Goal: Task Accomplishment & Management: Use online tool/utility

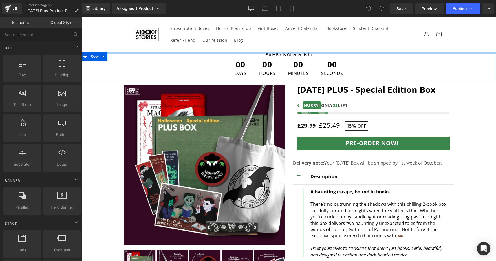
click at [293, 53] on div at bounding box center [289, 52] width 415 height 1
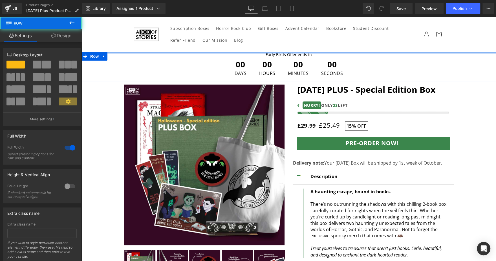
click at [293, 53] on div at bounding box center [289, 52] width 415 height 1
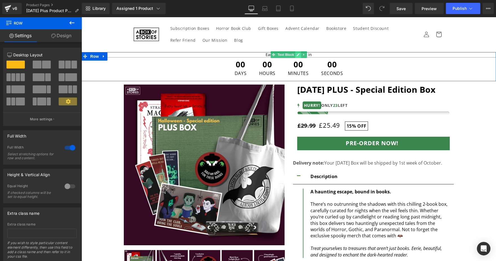
click at [297, 54] on link at bounding box center [298, 54] width 6 height 7
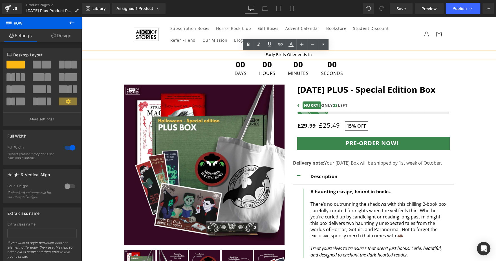
click at [297, 54] on p "Early Birds Offer ends in" at bounding box center [289, 54] width 415 height 5
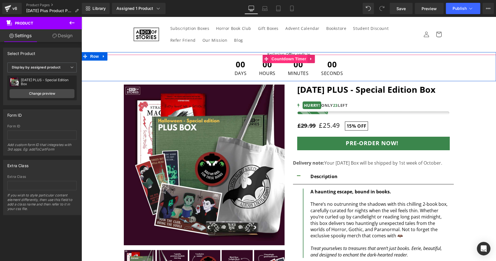
click at [276, 60] on span "Countdown Timer" at bounding box center [289, 59] width 38 height 8
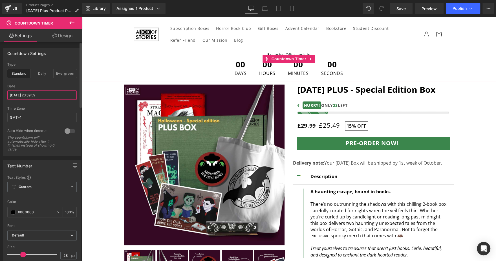
click at [33, 95] on input "[DATE] 23:59:59" at bounding box center [41, 95] width 69 height 9
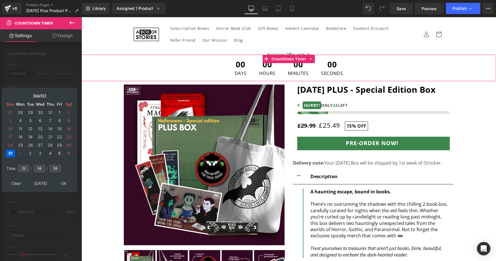
click at [60, 154] on td "5" at bounding box center [59, 154] width 8 height 8
type input "[DATE] 23:59:59"
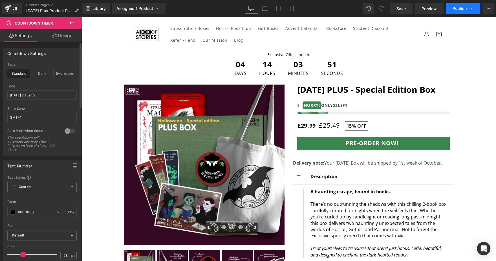
click at [464, 9] on span "Publish" at bounding box center [460, 8] width 14 height 5
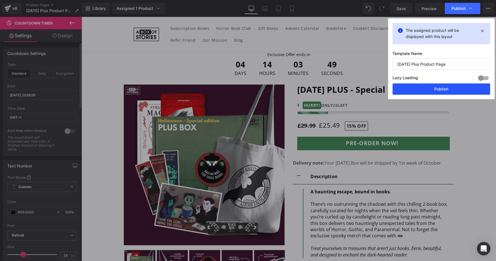
click at [417, 91] on button "Publish" at bounding box center [442, 89] width 98 height 11
